Goal: Entertainment & Leisure: Consume media (video, audio)

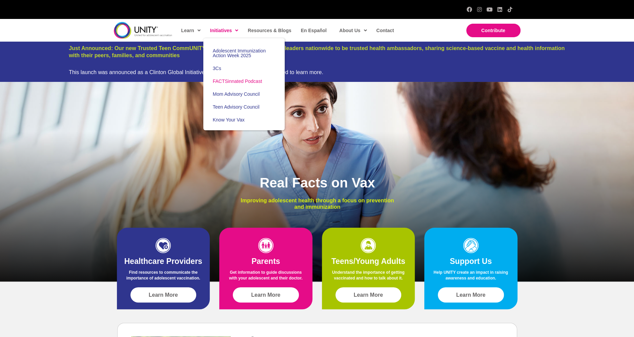
click at [229, 82] on span "FACTSinnated Podcast" at bounding box center [237, 81] width 49 height 5
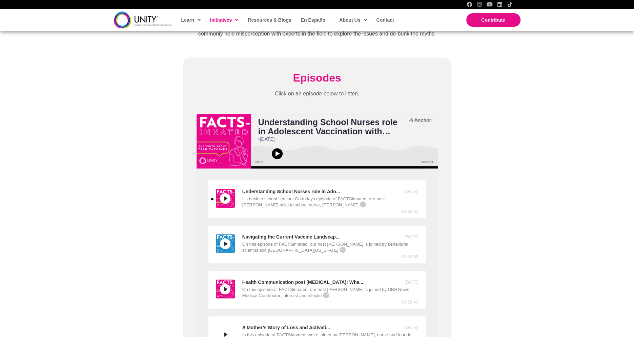
scroll to position [231, 0]
